Goal: Check status: Verify the current state of an ongoing process or item

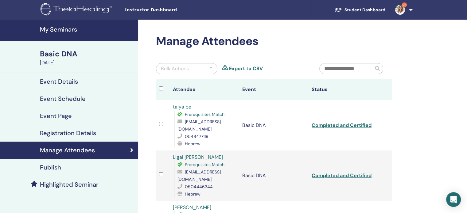
click at [61, 31] on h4 "My Seminars" at bounding box center [87, 29] width 94 height 7
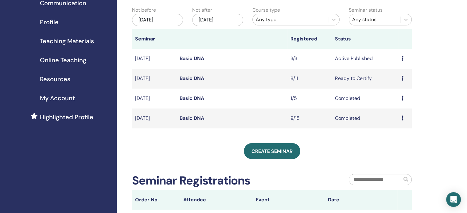
scroll to position [61, 0]
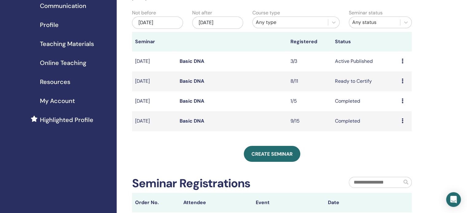
click at [186, 62] on link "Basic DNA" at bounding box center [191, 61] width 25 height 6
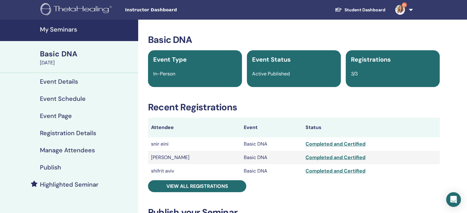
click at [327, 159] on div "Completed and Certified" at bounding box center [370, 157] width 131 height 7
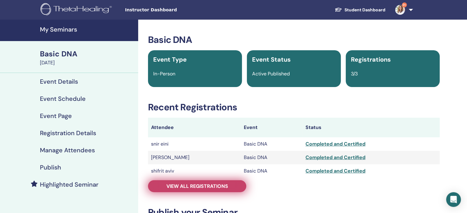
click at [200, 187] on span "View all registrations" at bounding box center [197, 186] width 62 height 6
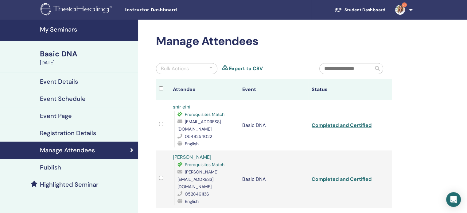
click at [351, 176] on link "Completed and Certified" at bounding box center [341, 179] width 60 height 6
